Goal: Communication & Community: Connect with others

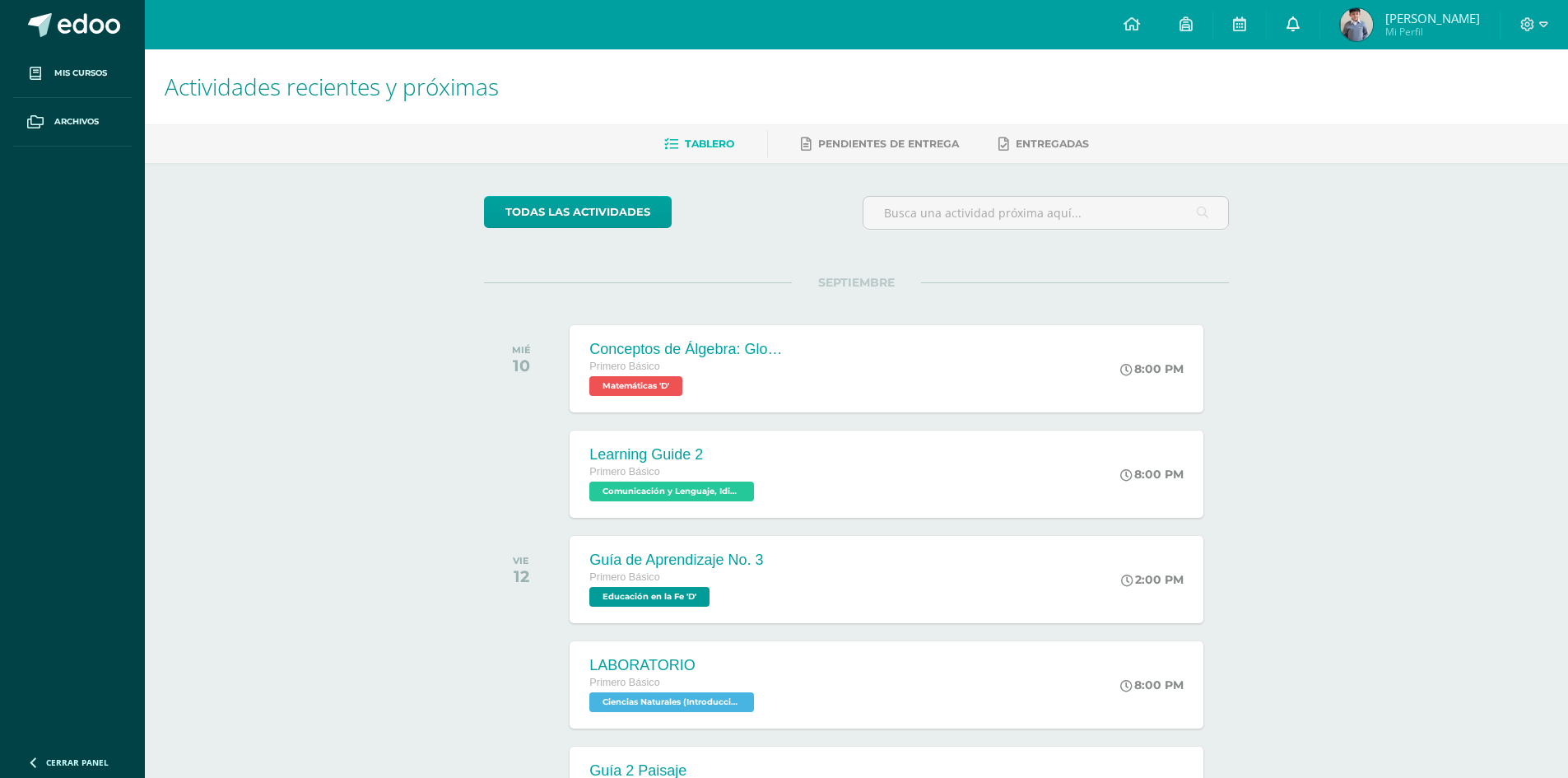
click at [1319, 26] on link at bounding box center [1292, 24] width 52 height 50
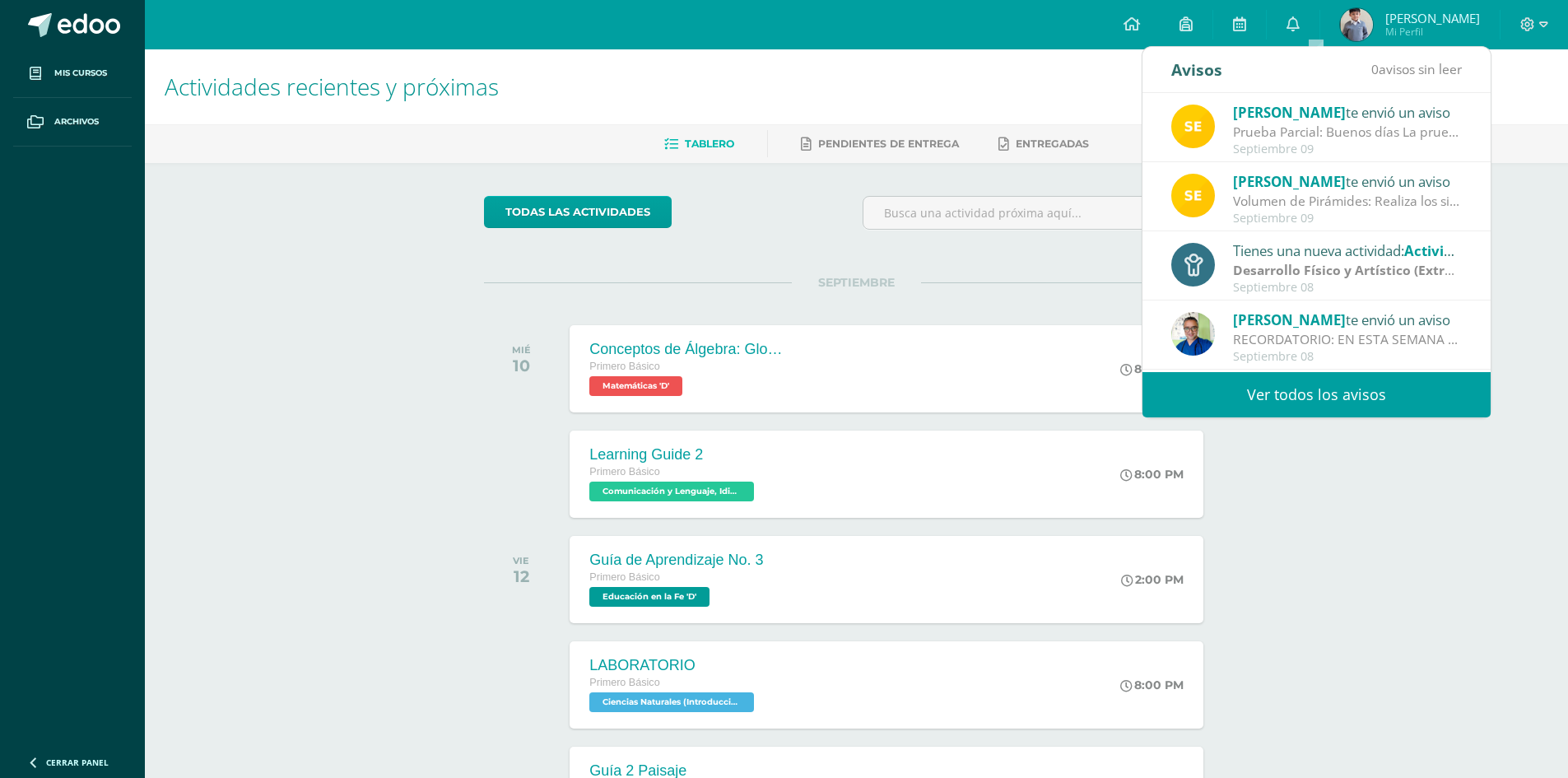
click at [1245, 408] on link "Ver todos los avisos" at bounding box center [1316, 394] width 349 height 46
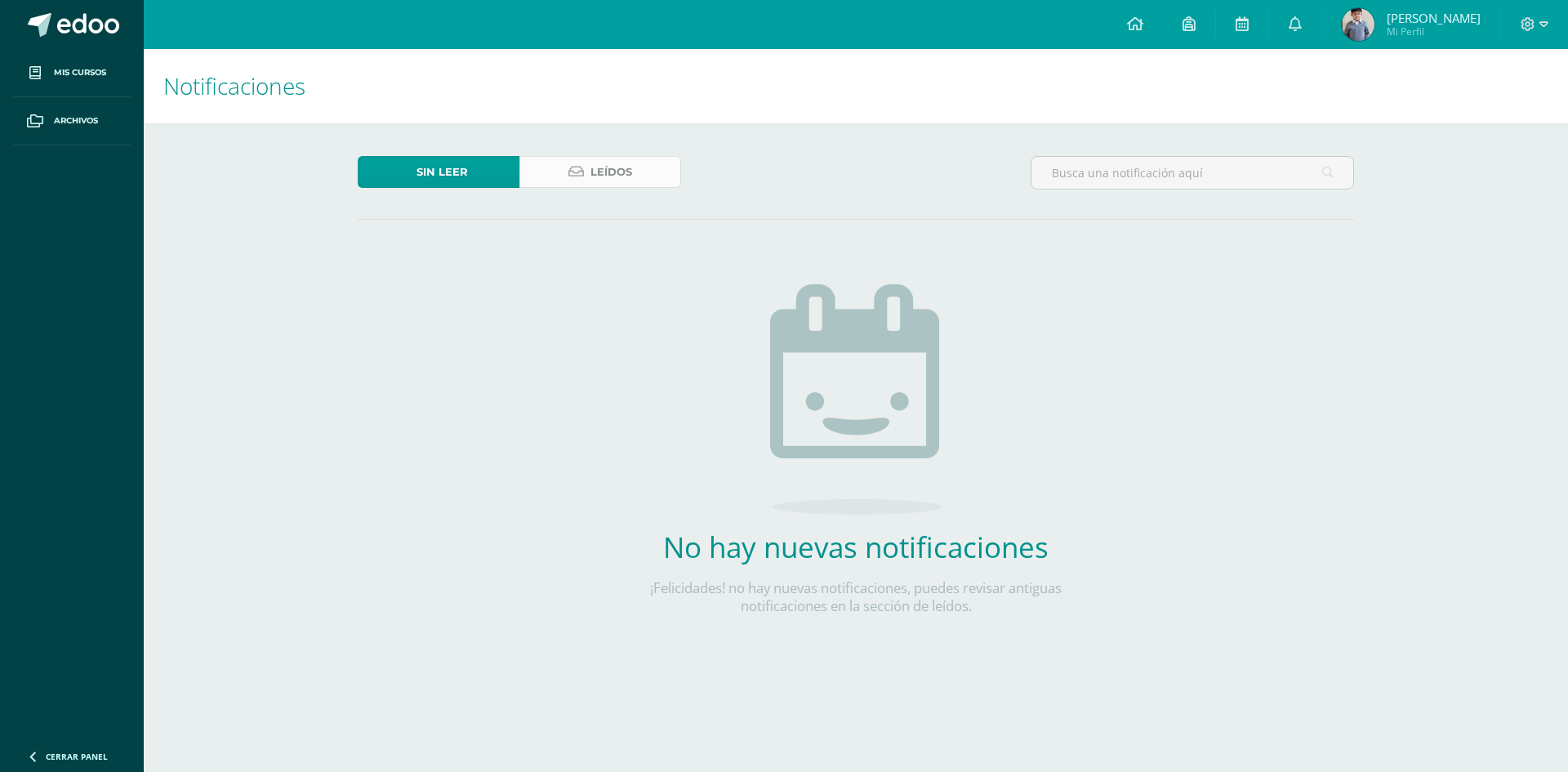
click at [603, 165] on span "Leídos" at bounding box center [611, 172] width 41 height 30
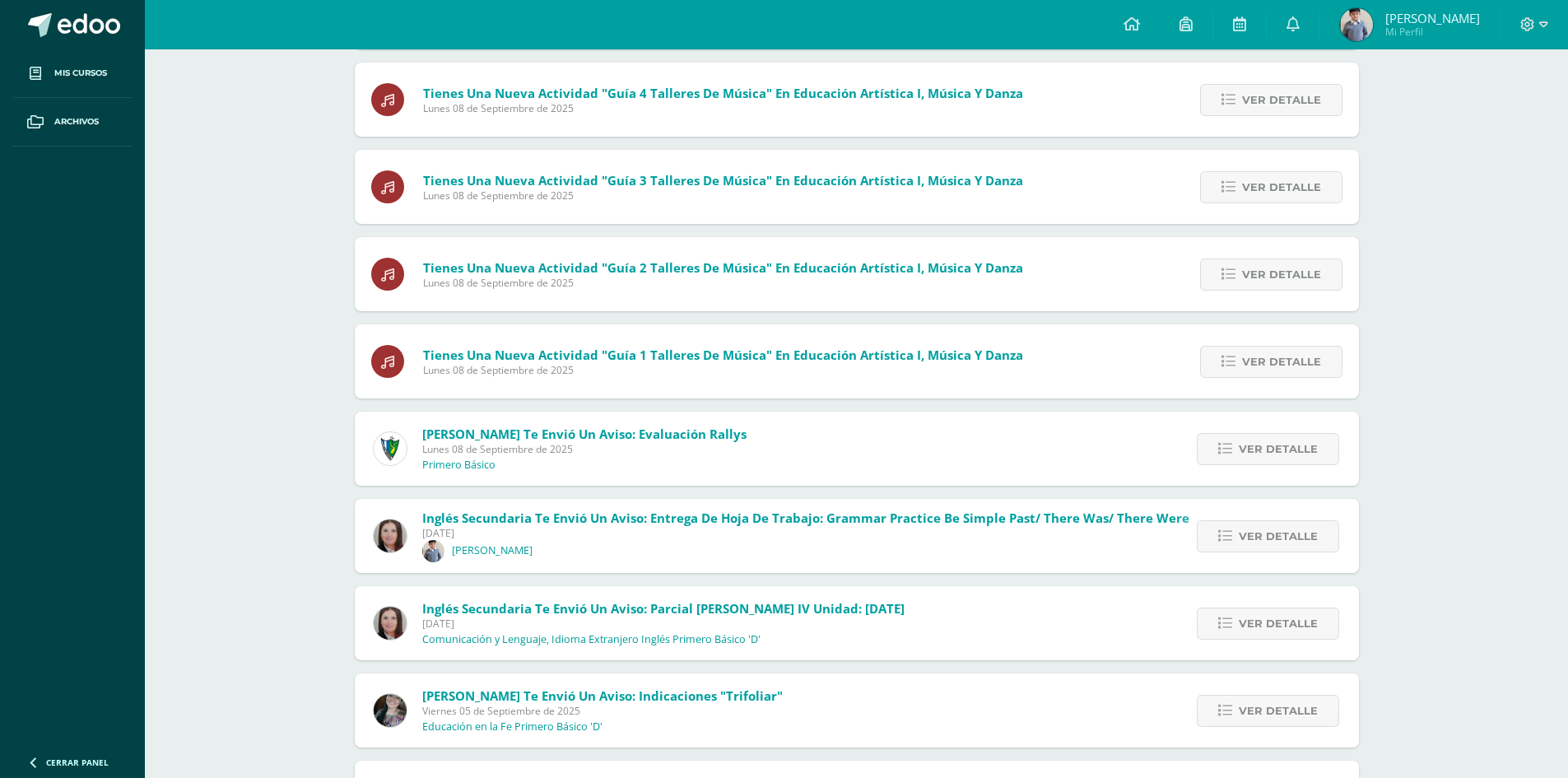
scroll to position [834, 0]
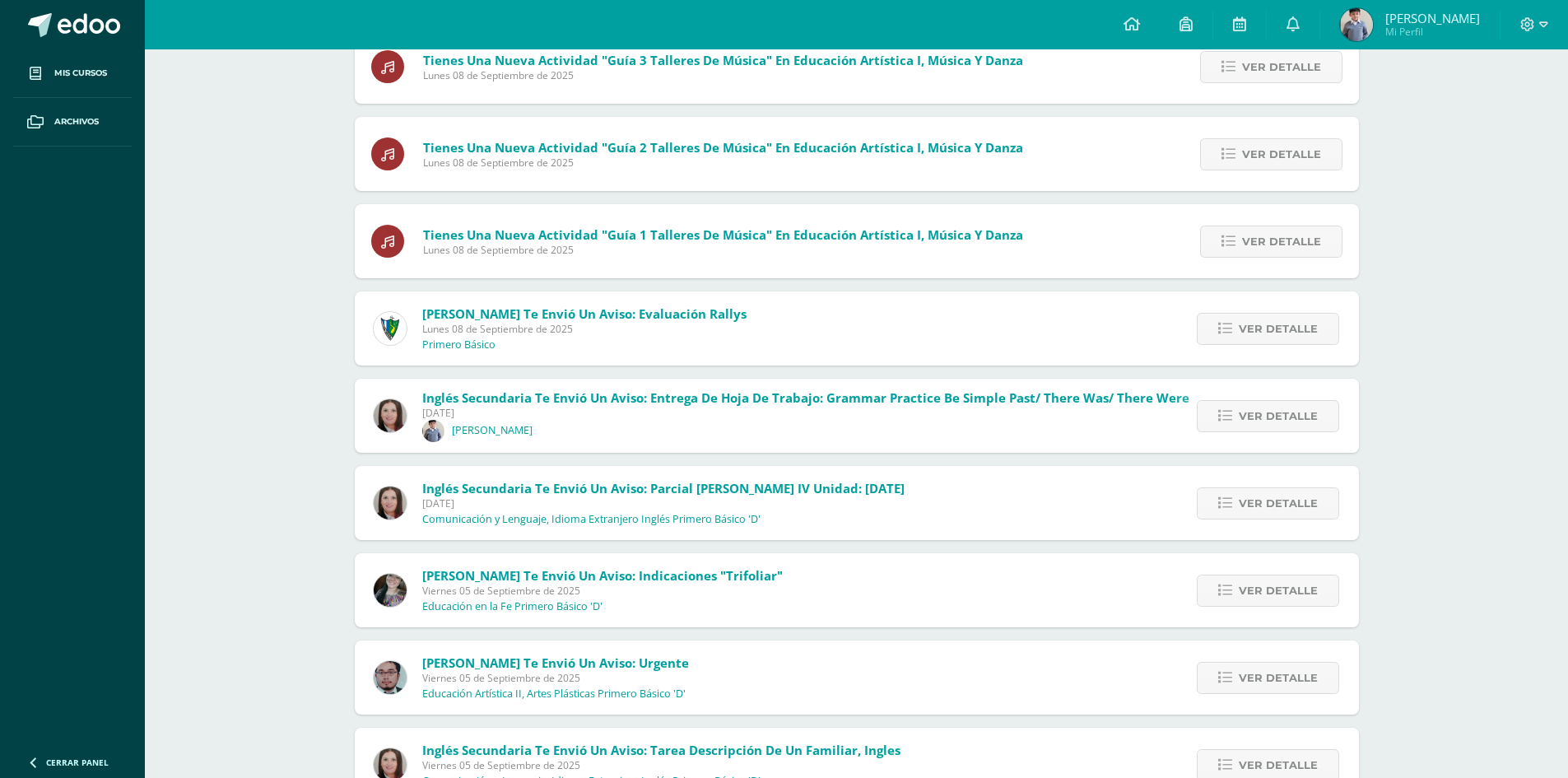
click at [461, 600] on p "Educación en la Fe Primero Básico 'D'" at bounding box center [513, 607] width 181 height 14
click at [1258, 584] on span "Ver detalle" at bounding box center [1278, 590] width 79 height 30
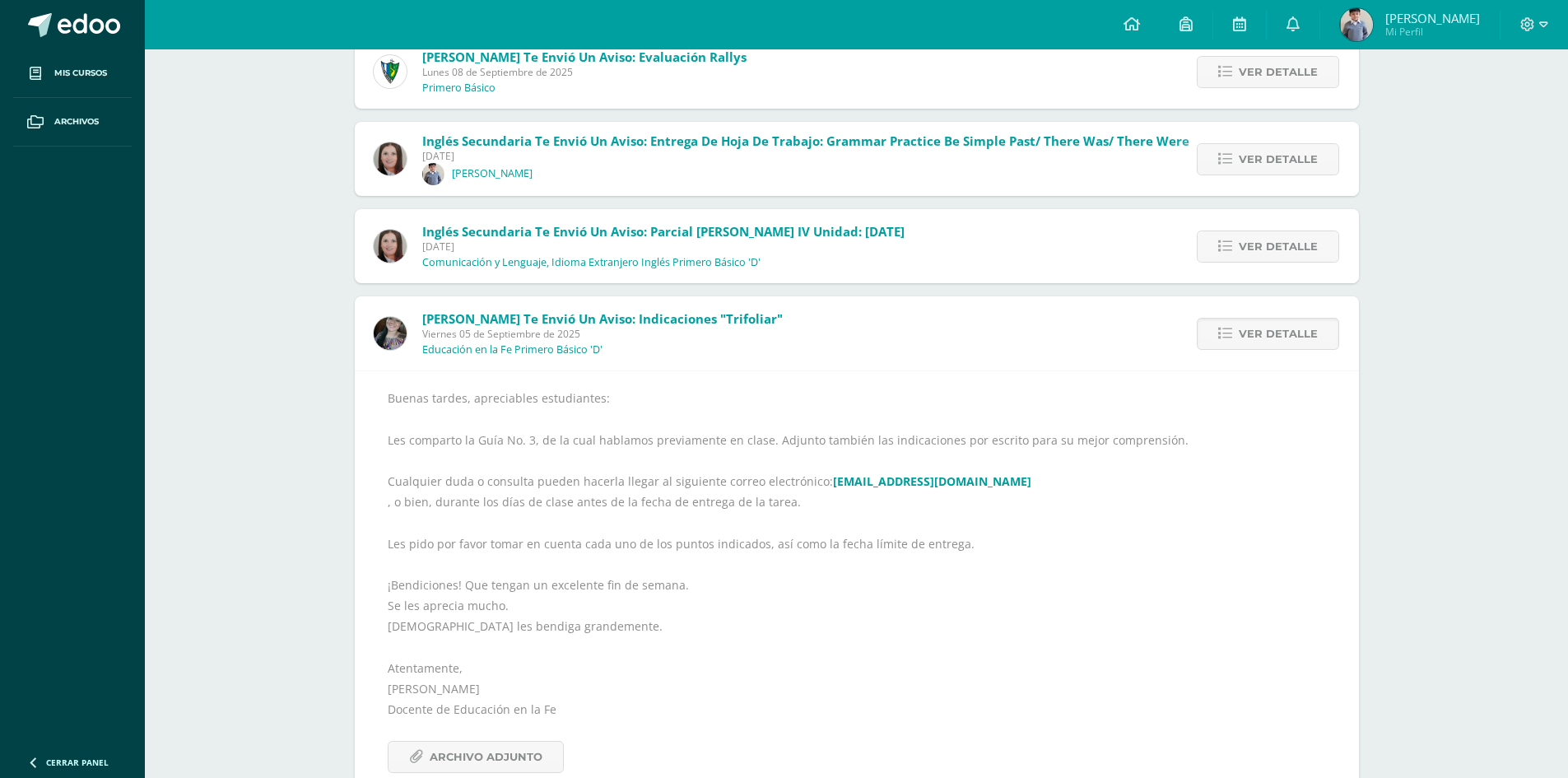
scroll to position [1109, 0]
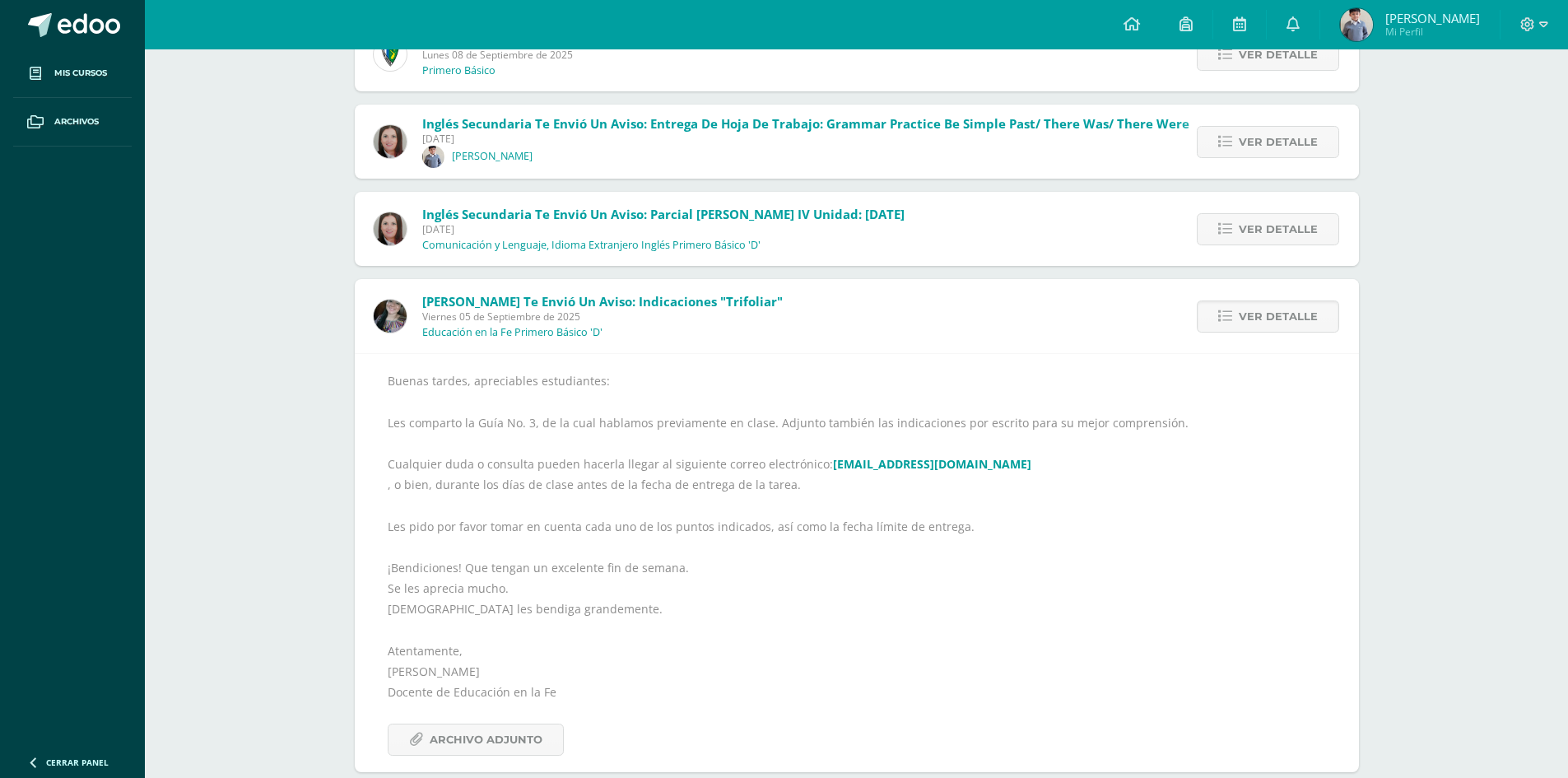
click at [509, 716] on div "Buenas tardes, apreciables estudiantes: Les comparto la Guía No. 3, de la cual …" at bounding box center [856, 562] width 938 height 385
click at [508, 748] on span "Archivo Adjunto" at bounding box center [485, 739] width 113 height 30
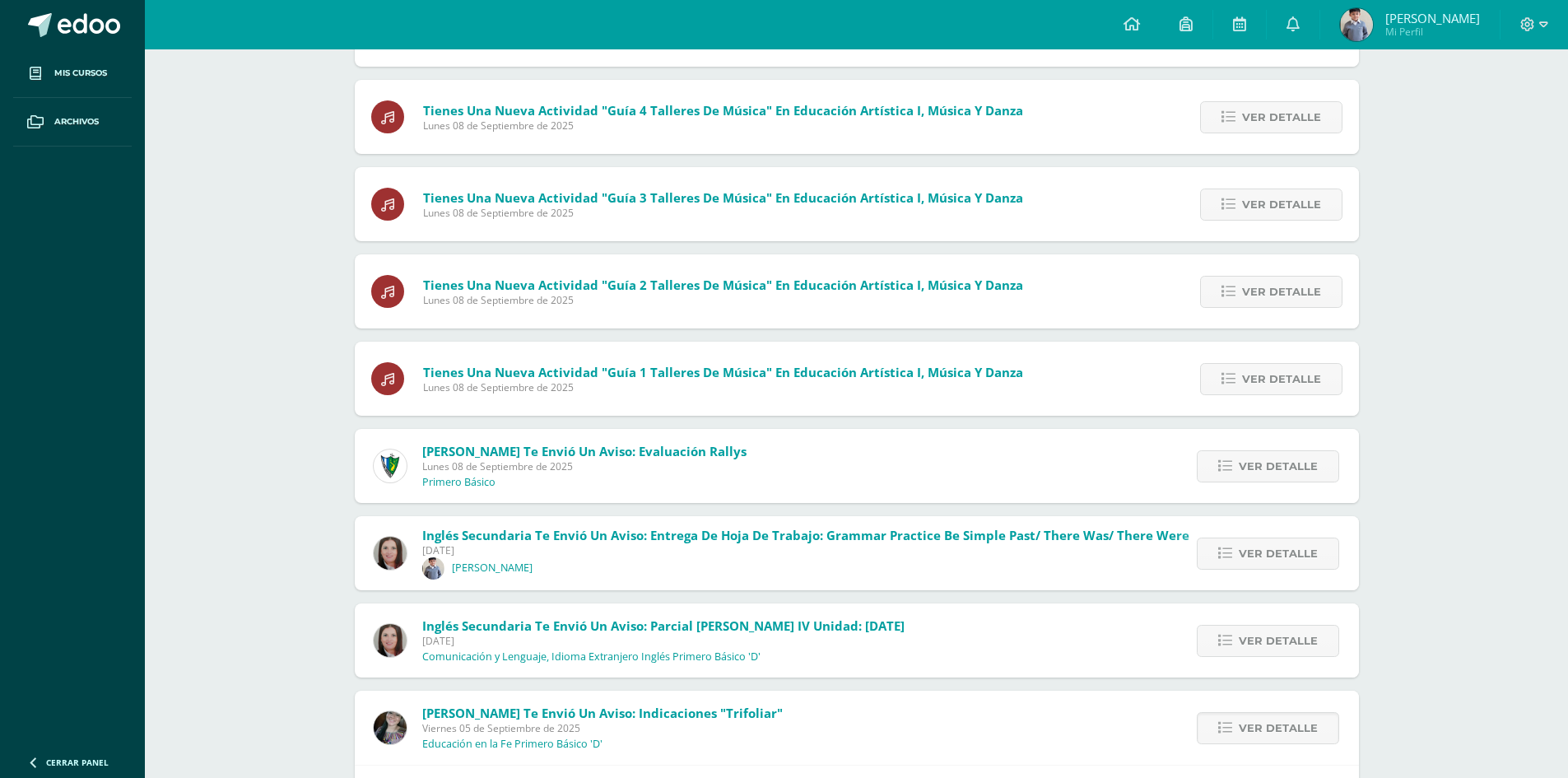
drag, startPoint x: 1369, startPoint y: 37, endPoint x: 1368, endPoint y: 47, distance: 10.0
click at [1369, 37] on img at bounding box center [1356, 24] width 33 height 33
click at [1255, 737] on span "Ver detalle" at bounding box center [1278, 727] width 79 height 30
click at [1260, 723] on span "Ver detalle" at bounding box center [1278, 727] width 79 height 30
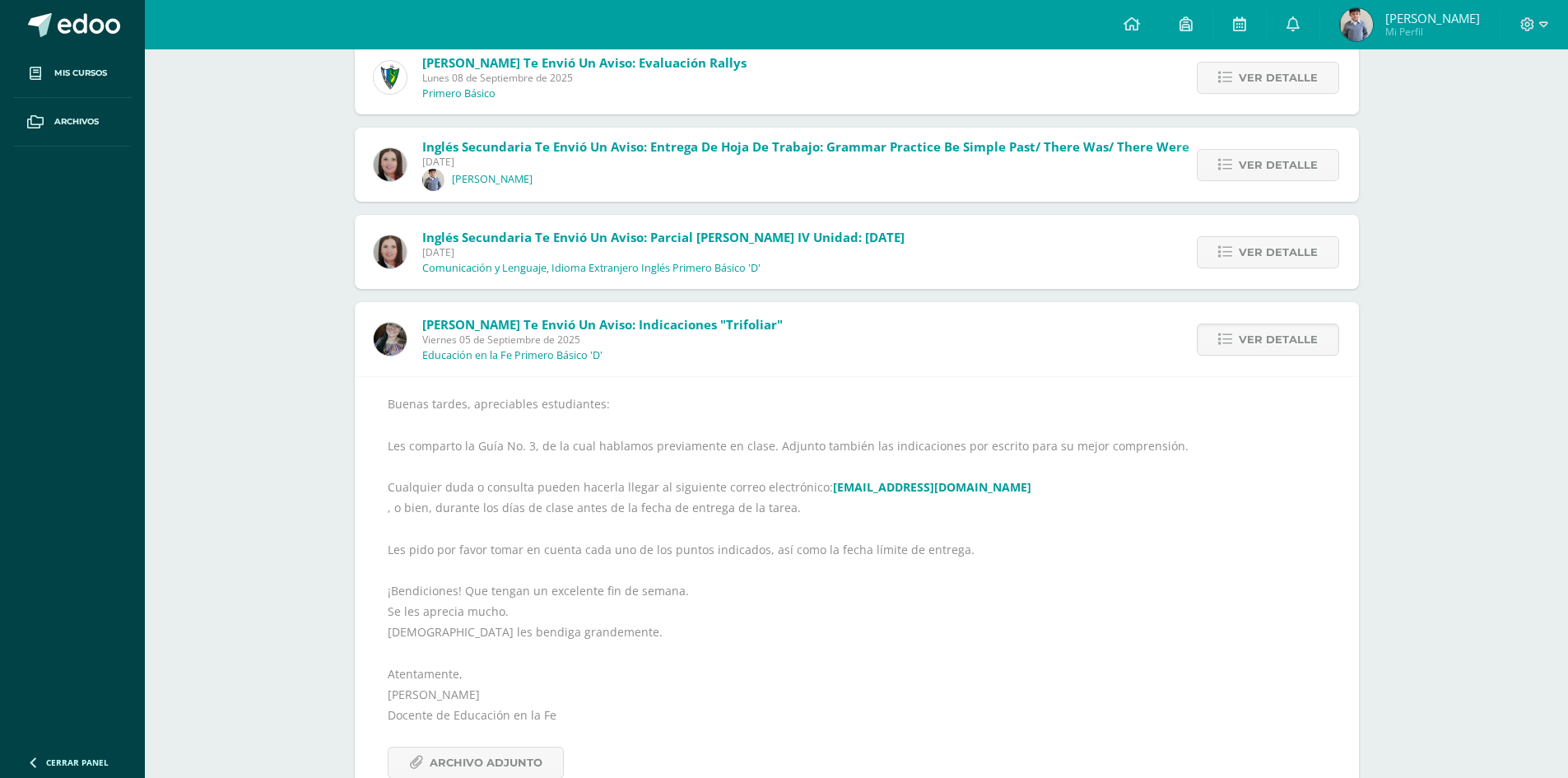
scroll to position [1109, 0]
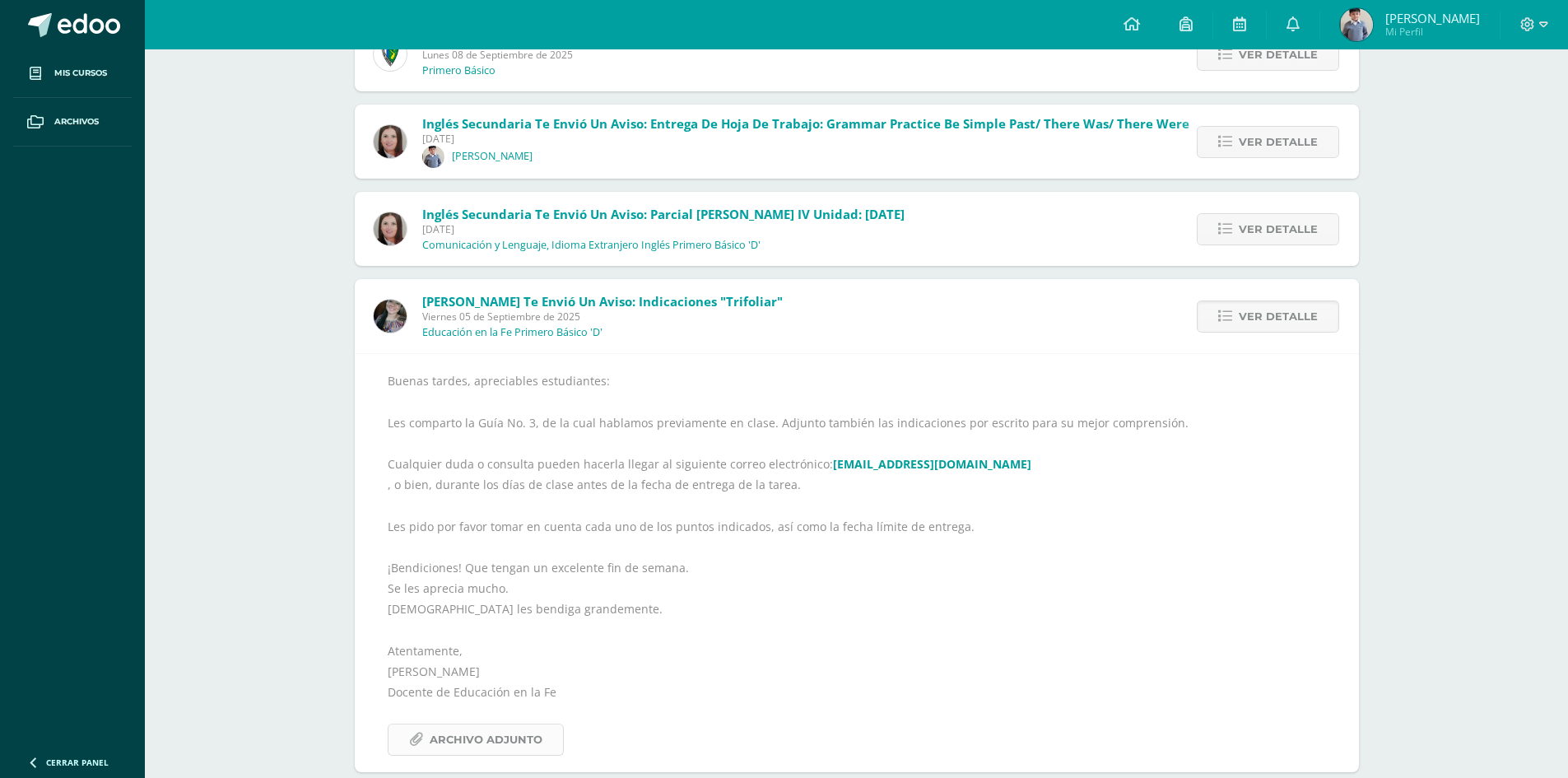
click at [506, 737] on span "Archivo Adjunto" at bounding box center [485, 739] width 113 height 30
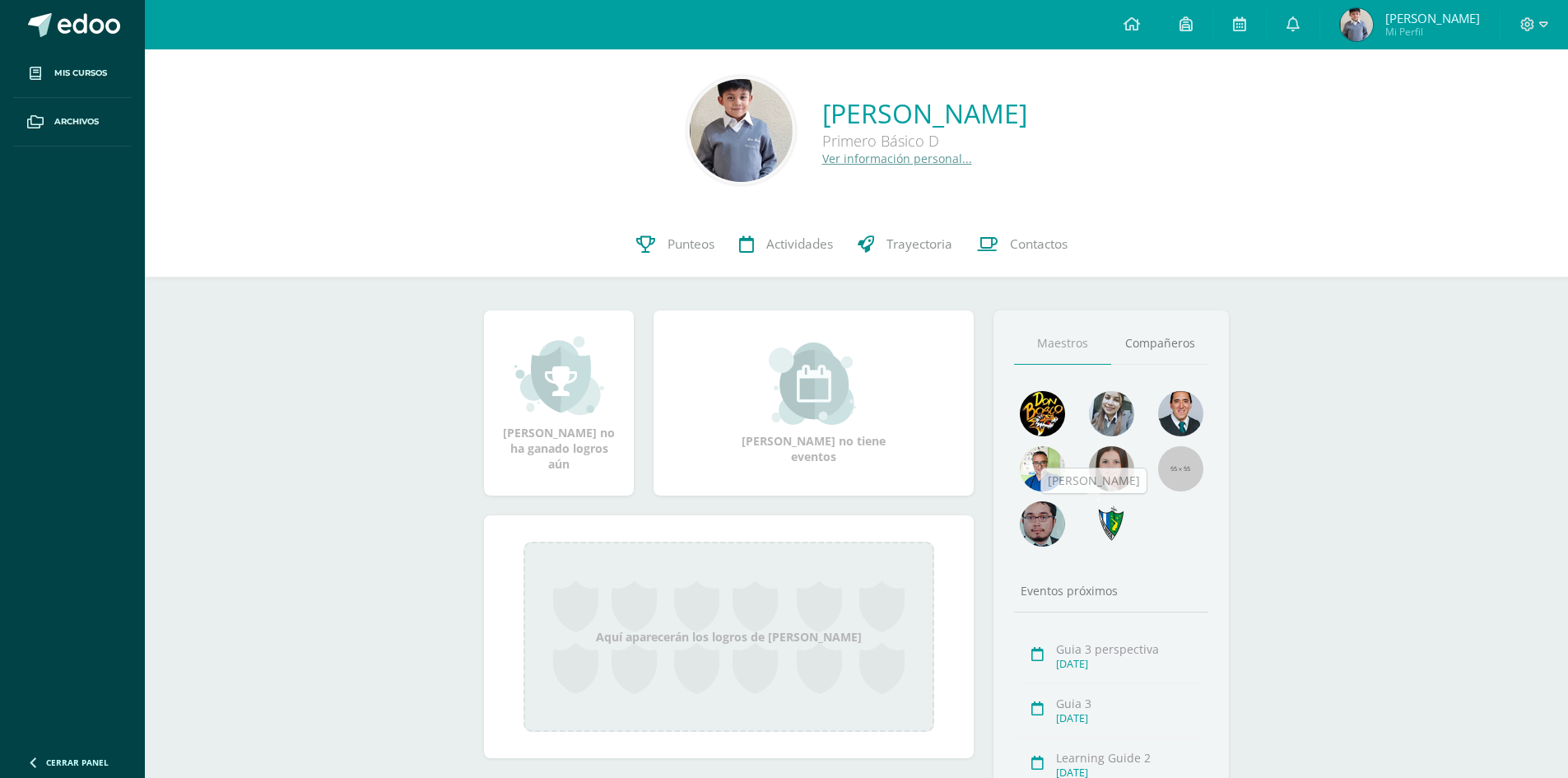
click at [1189, 502] on div at bounding box center [1111, 474] width 208 height 165
click at [1130, 333] on link "Compañeros" at bounding box center [1159, 343] width 97 height 42
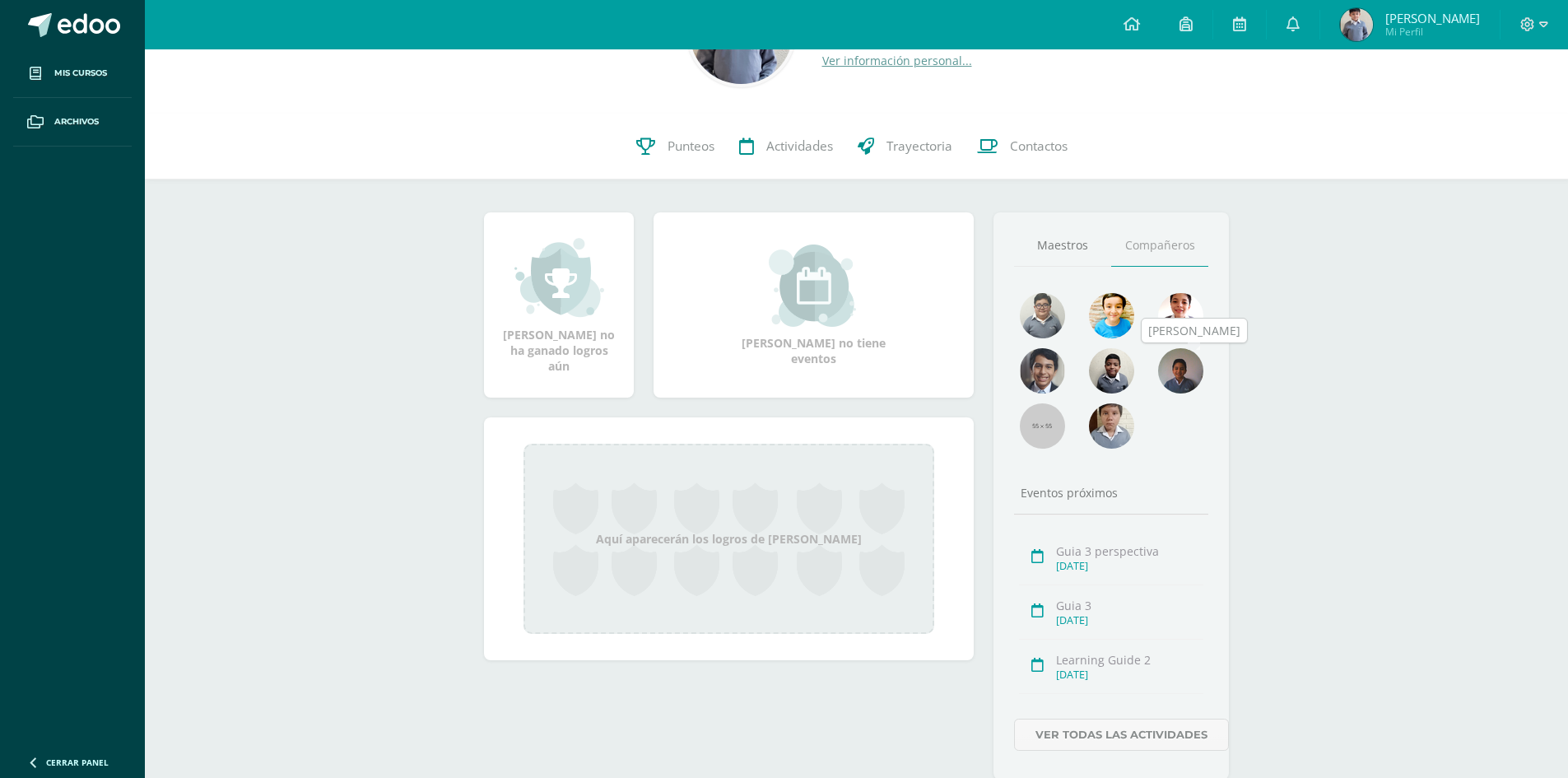
scroll to position [138, 0]
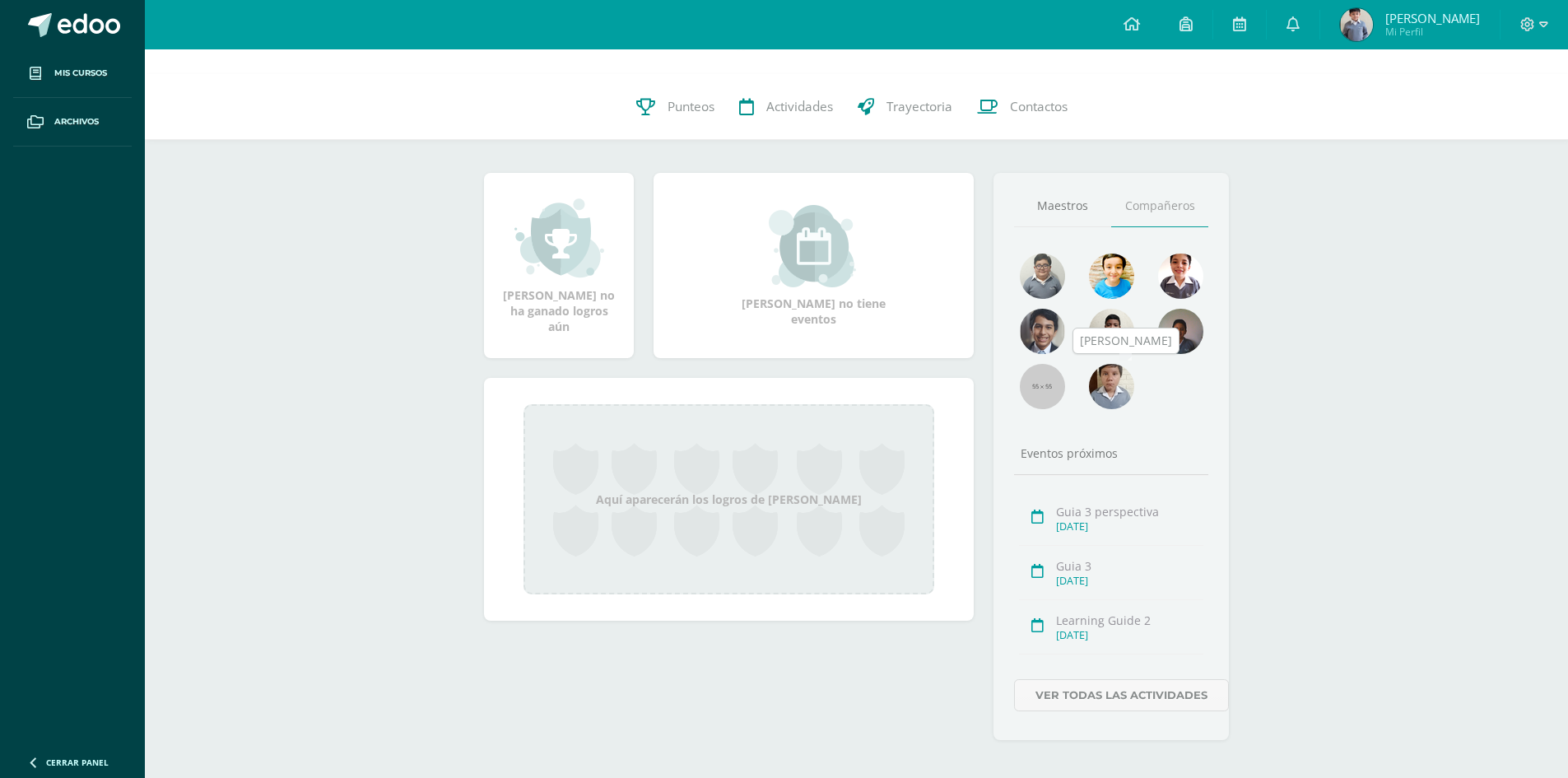
click at [1119, 376] on img at bounding box center [1111, 387] width 46 height 46
click at [1105, 377] on img at bounding box center [1111, 387] width 46 height 46
click at [1094, 378] on img at bounding box center [1111, 387] width 46 height 46
click at [1100, 380] on img at bounding box center [1111, 387] width 46 height 46
click at [1061, 271] on img at bounding box center [1042, 276] width 46 height 46
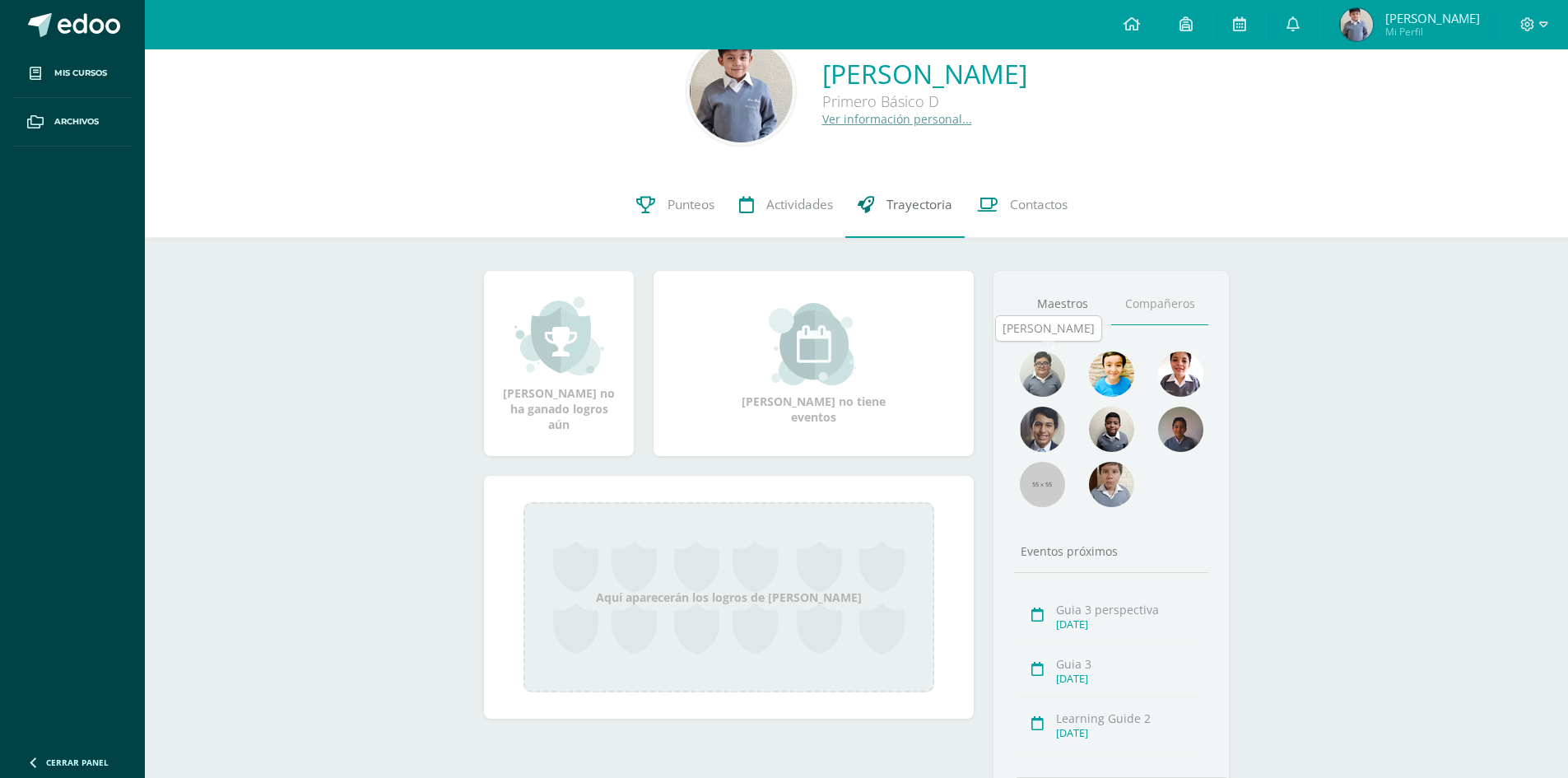
scroll to position [0, 0]
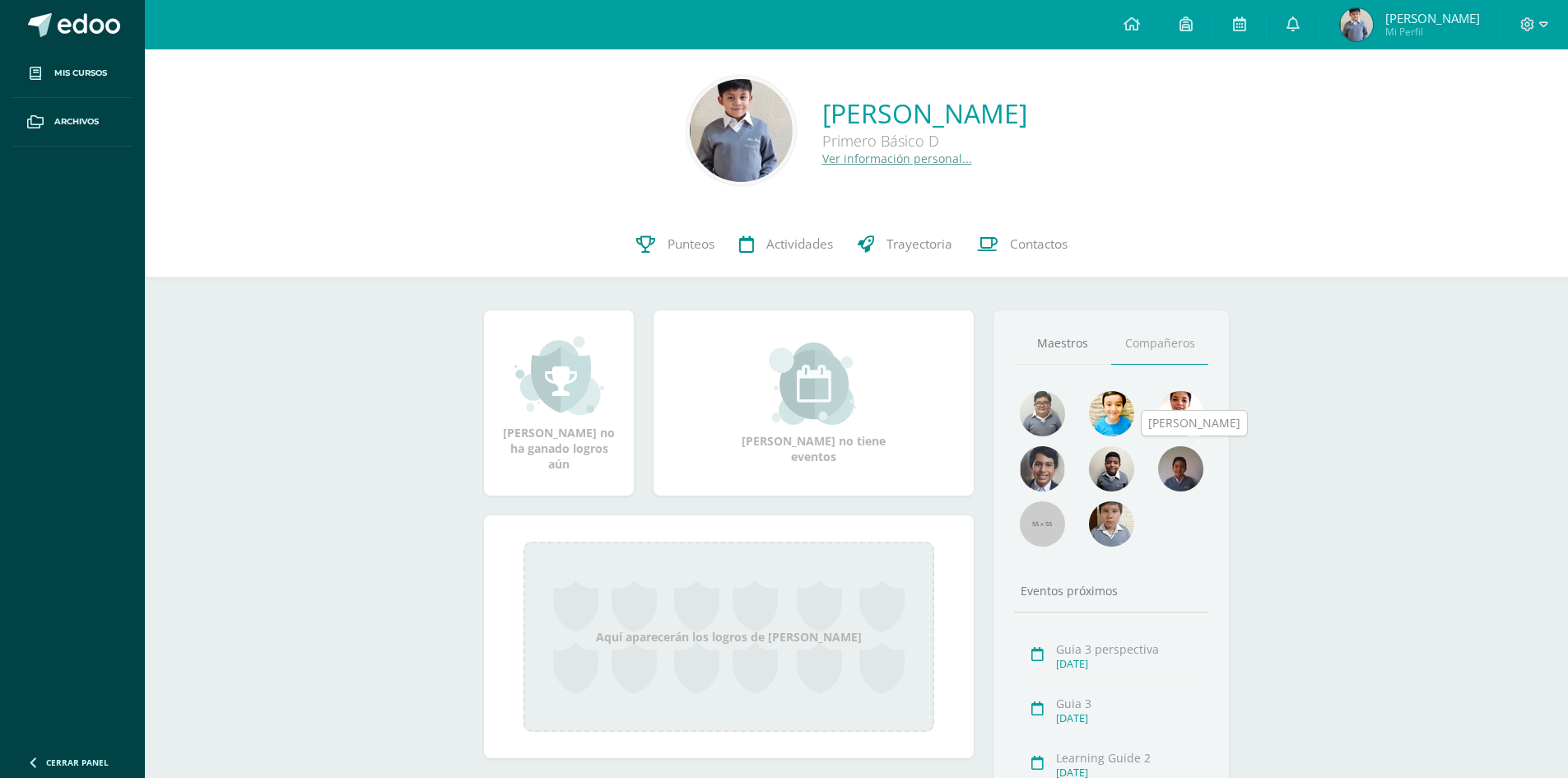
click at [1163, 470] on img at bounding box center [1181, 468] width 46 height 46
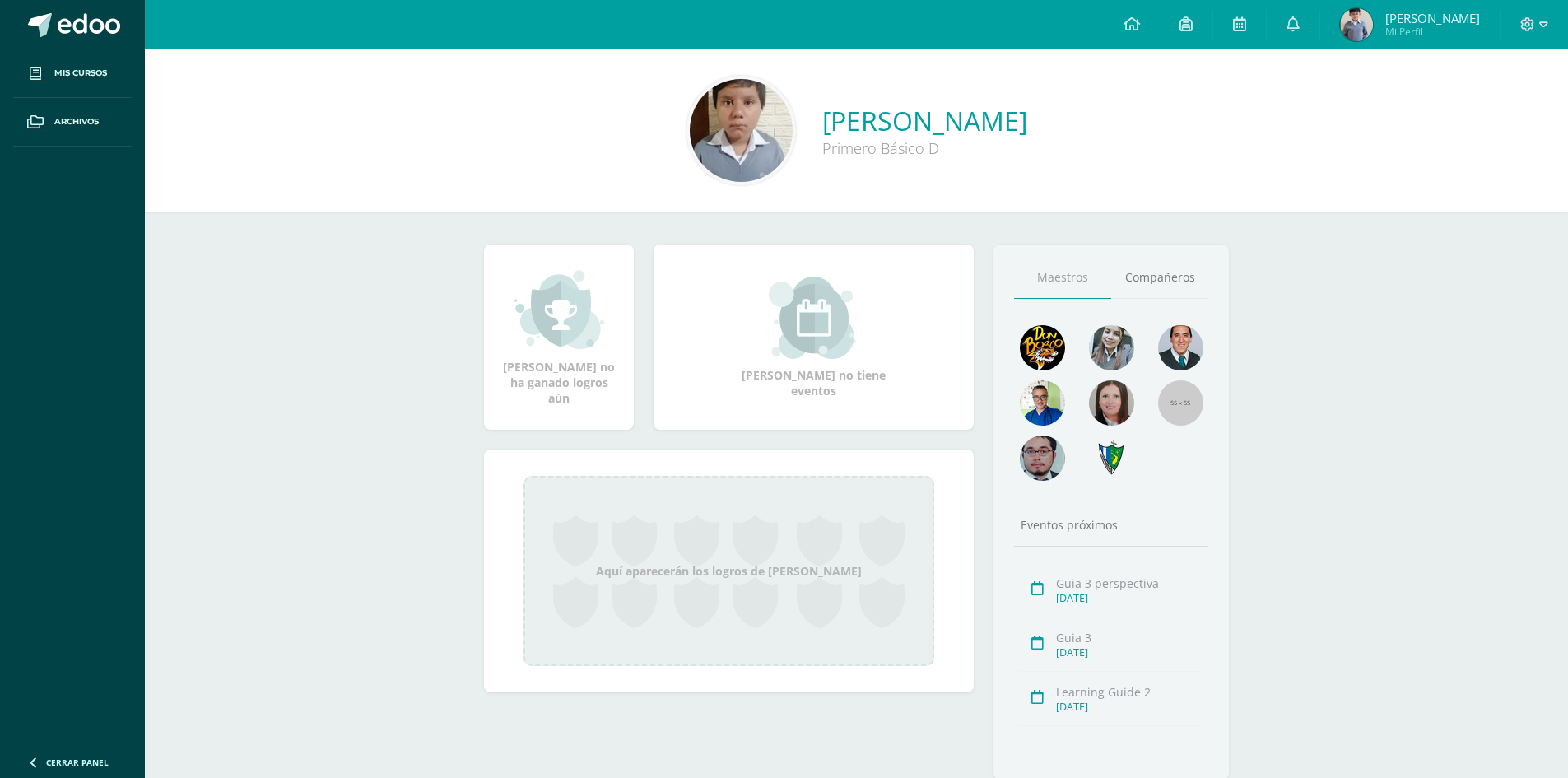
click at [735, 143] on div "[PERSON_NAME] Primero Básico D" at bounding box center [856, 130] width 1396 height 110
click at [689, 140] on img at bounding box center [741, 130] width 103 height 103
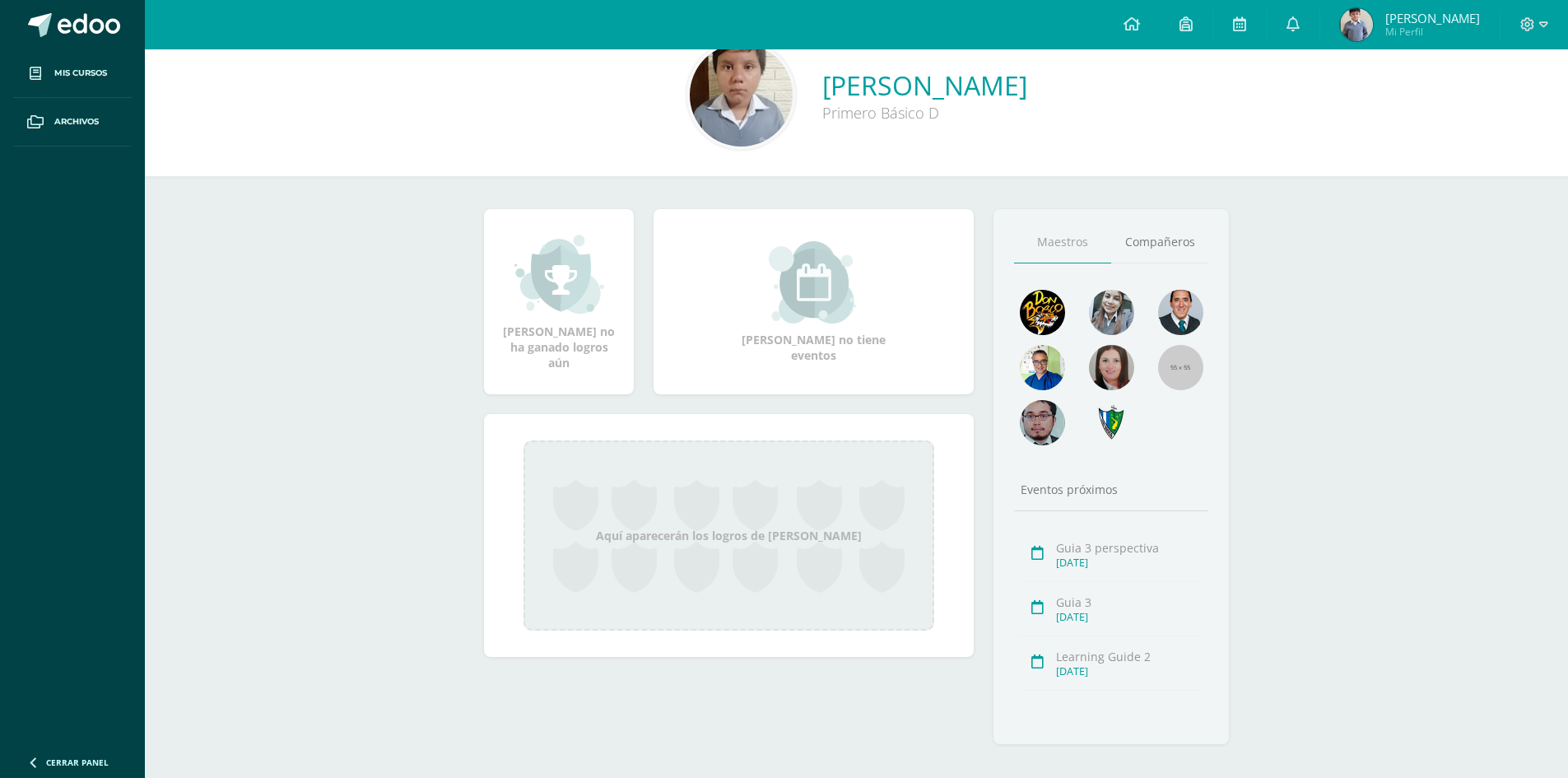
scroll to position [54, 0]
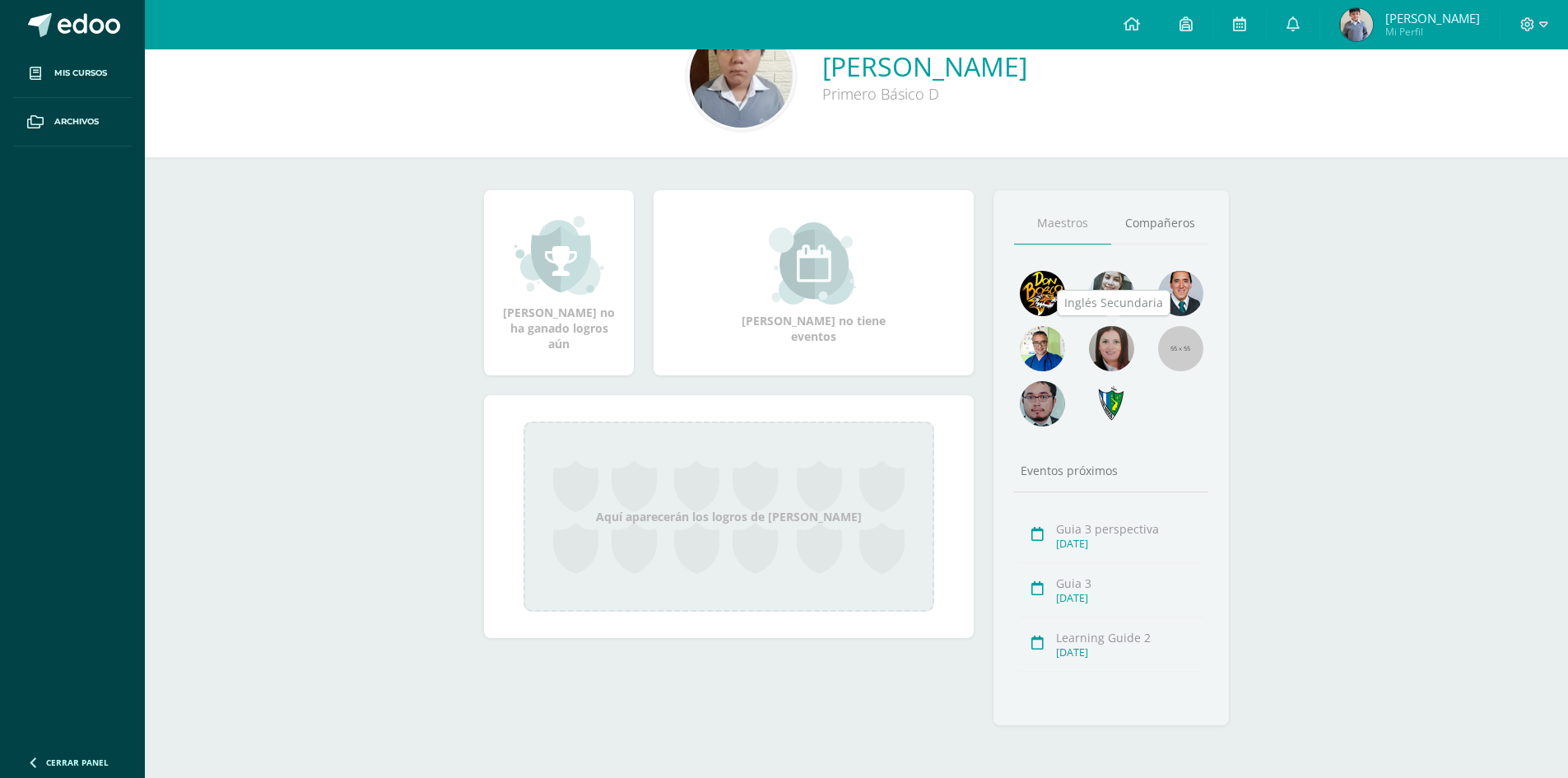
click at [1120, 341] on img at bounding box center [1111, 349] width 46 height 46
click at [1110, 342] on img at bounding box center [1111, 349] width 46 height 46
drag, startPoint x: 1110, startPoint y: 342, endPoint x: 1096, endPoint y: 353, distance: 17.8
click at [1096, 353] on img at bounding box center [1111, 349] width 46 height 46
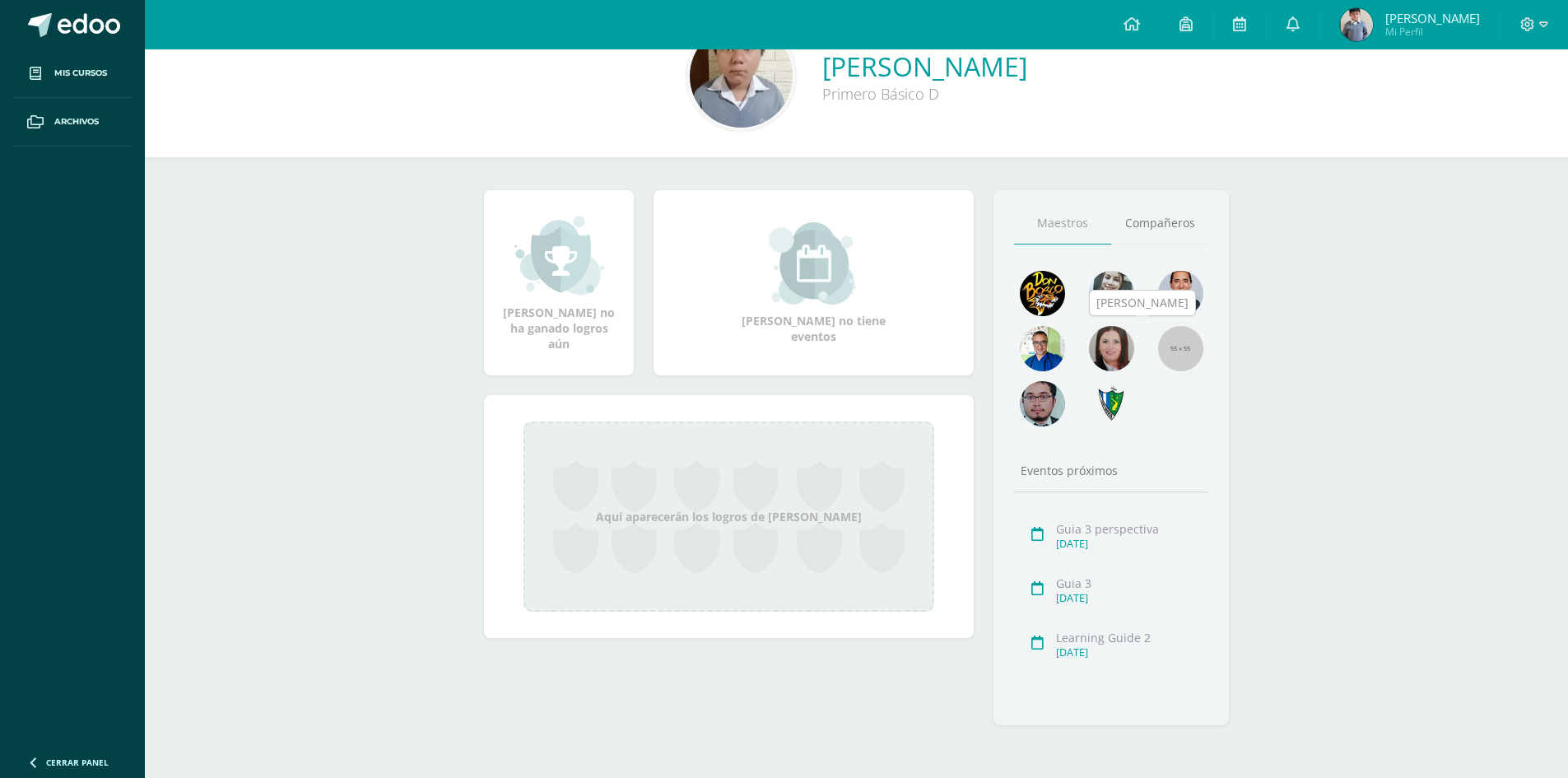
scroll to position [0, 0]
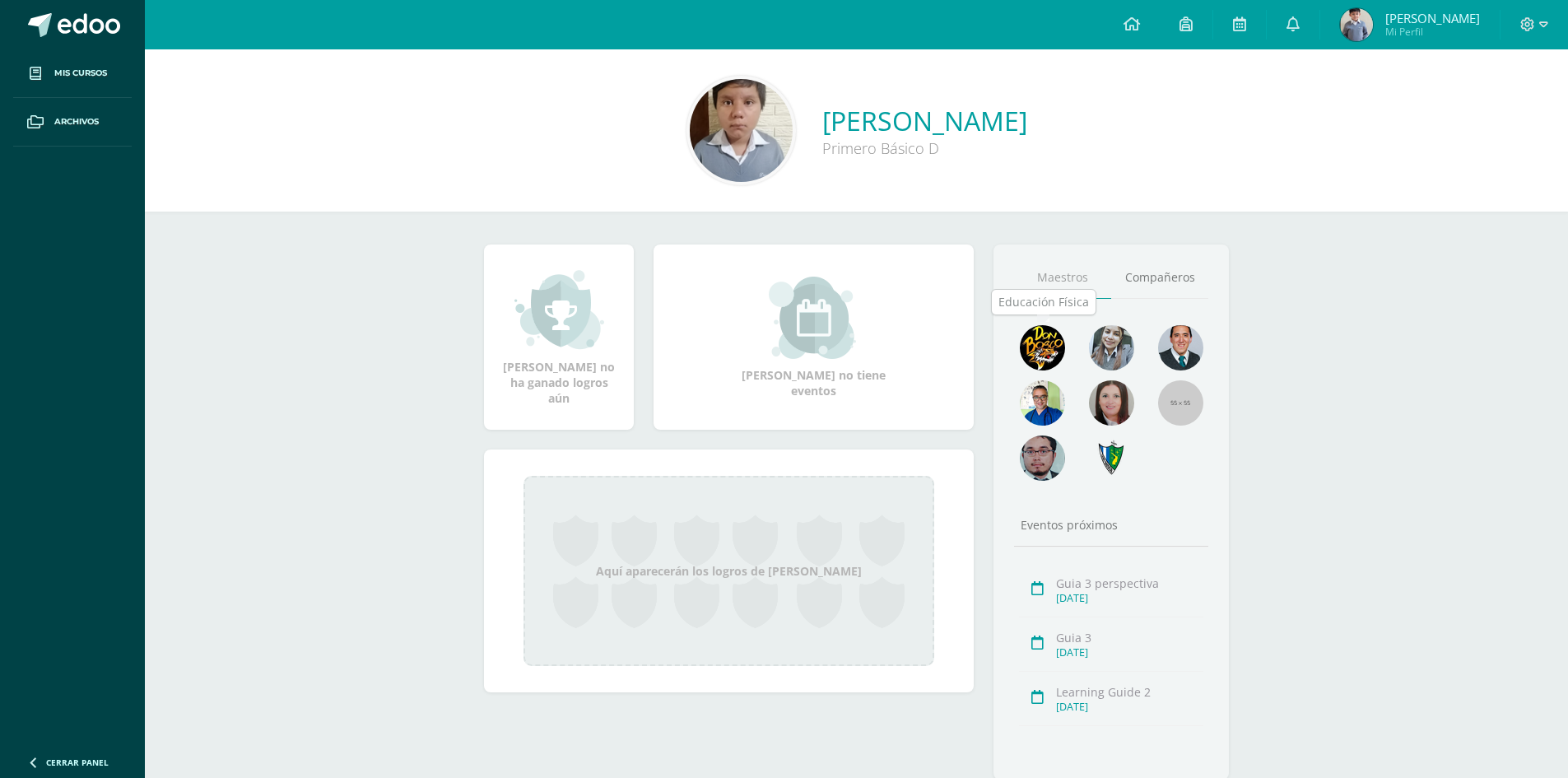
click at [1051, 362] on img at bounding box center [1042, 348] width 46 height 46
click at [1054, 340] on img at bounding box center [1042, 348] width 46 height 46
click at [1098, 321] on div "Maestros [GEOGRAPHIC_DATA] Eventos próximos Guia 3 perspectiva [DATE] Guia 3 [D…" at bounding box center [1111, 512] width 235 height 535
click at [1106, 333] on img at bounding box center [1111, 348] width 46 height 46
click at [1106, 343] on img at bounding box center [1111, 348] width 46 height 46
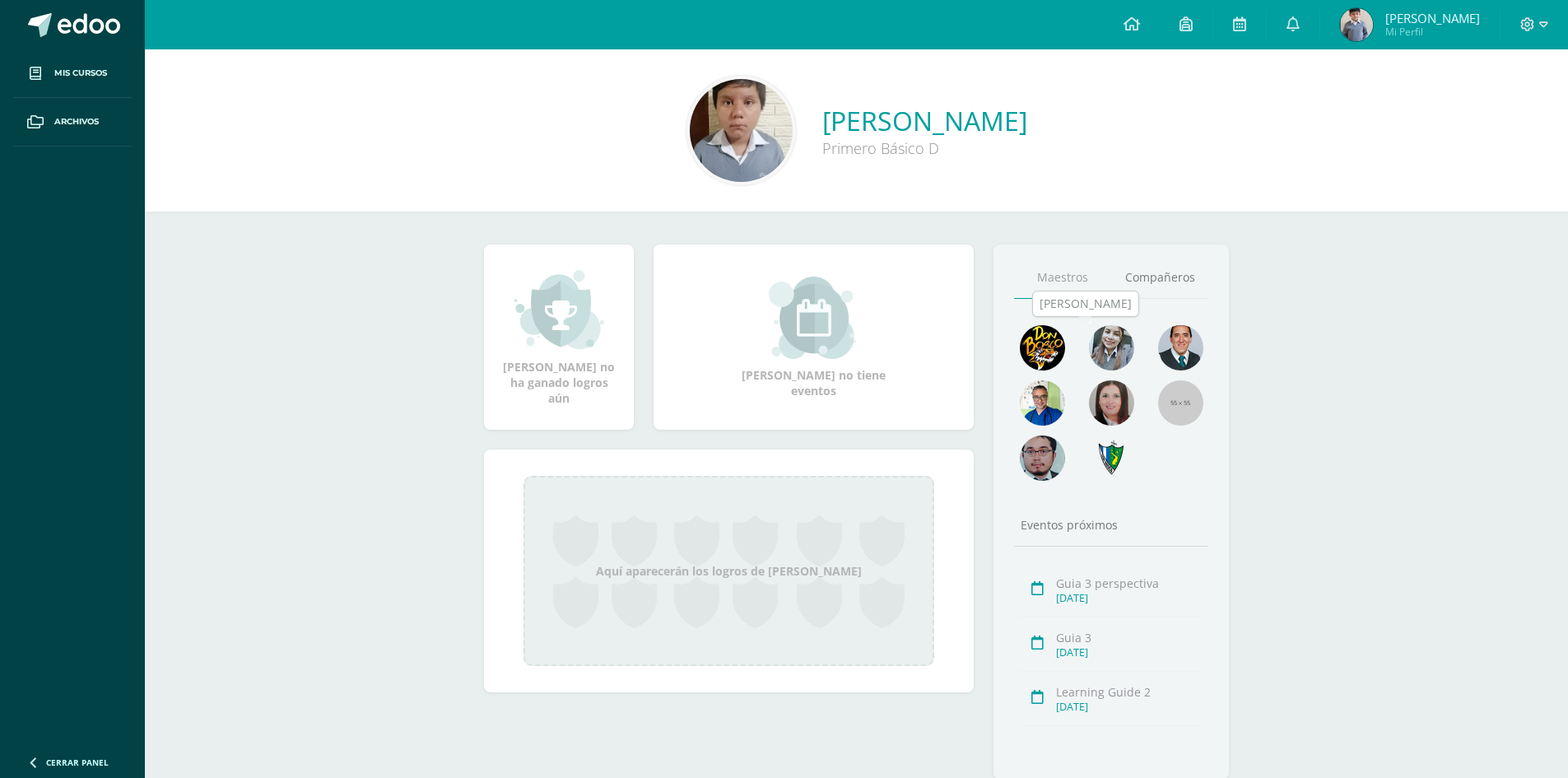
click at [1106, 343] on img at bounding box center [1111, 348] width 46 height 46
click at [1072, 535] on div "Eventos próximos Guia 3 perspectiva [DATE] Guia 3 [DATE] Learning Guide 2 [DATE]" at bounding box center [1111, 633] width 194 height 234
click at [1146, 276] on link "Compañeros" at bounding box center [1159, 277] width 97 height 42
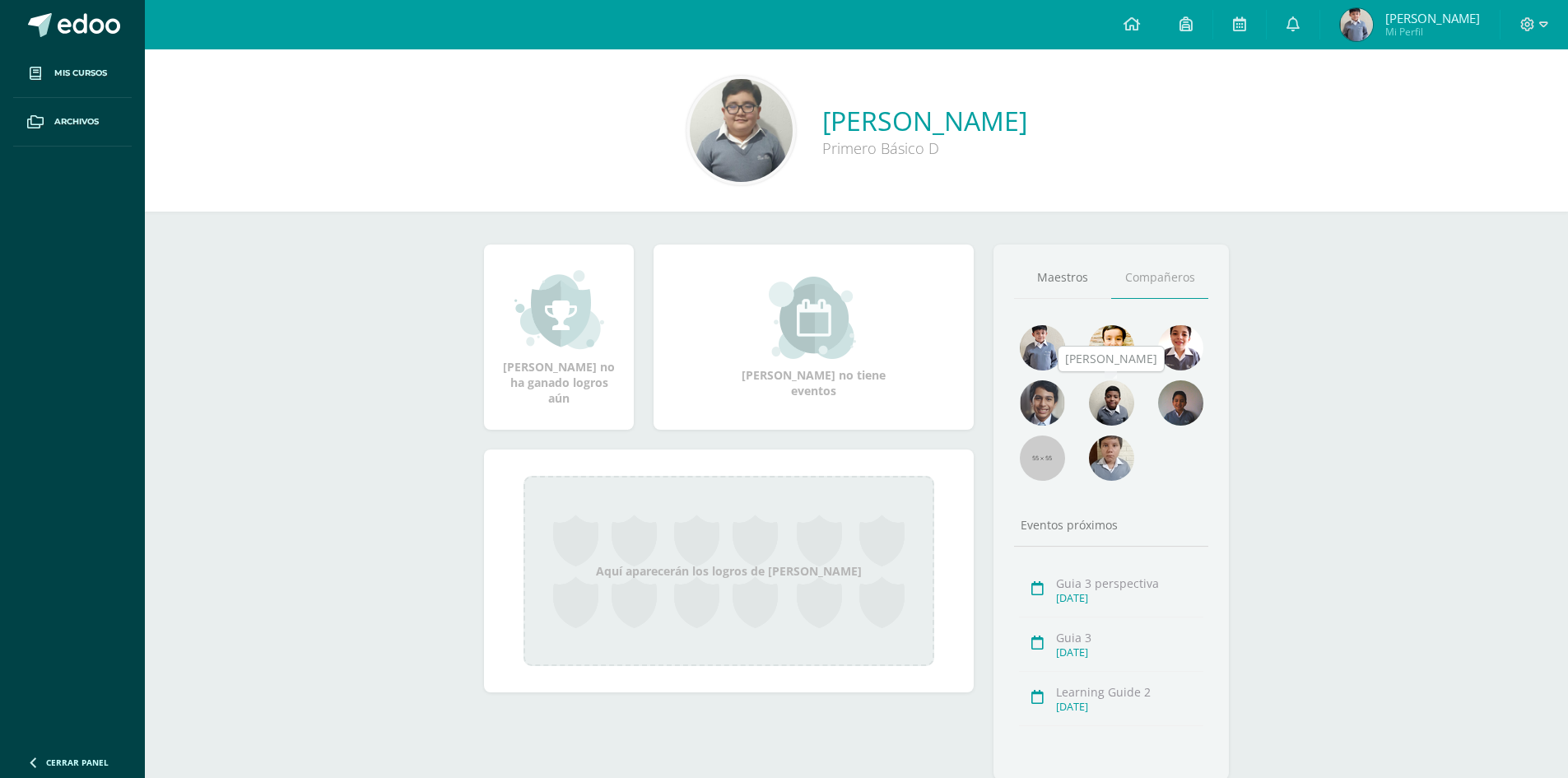
click at [1109, 392] on img at bounding box center [1111, 403] width 46 height 46
click at [1107, 396] on img at bounding box center [1111, 403] width 46 height 46
